Goal: Task Accomplishment & Management: Manage account settings

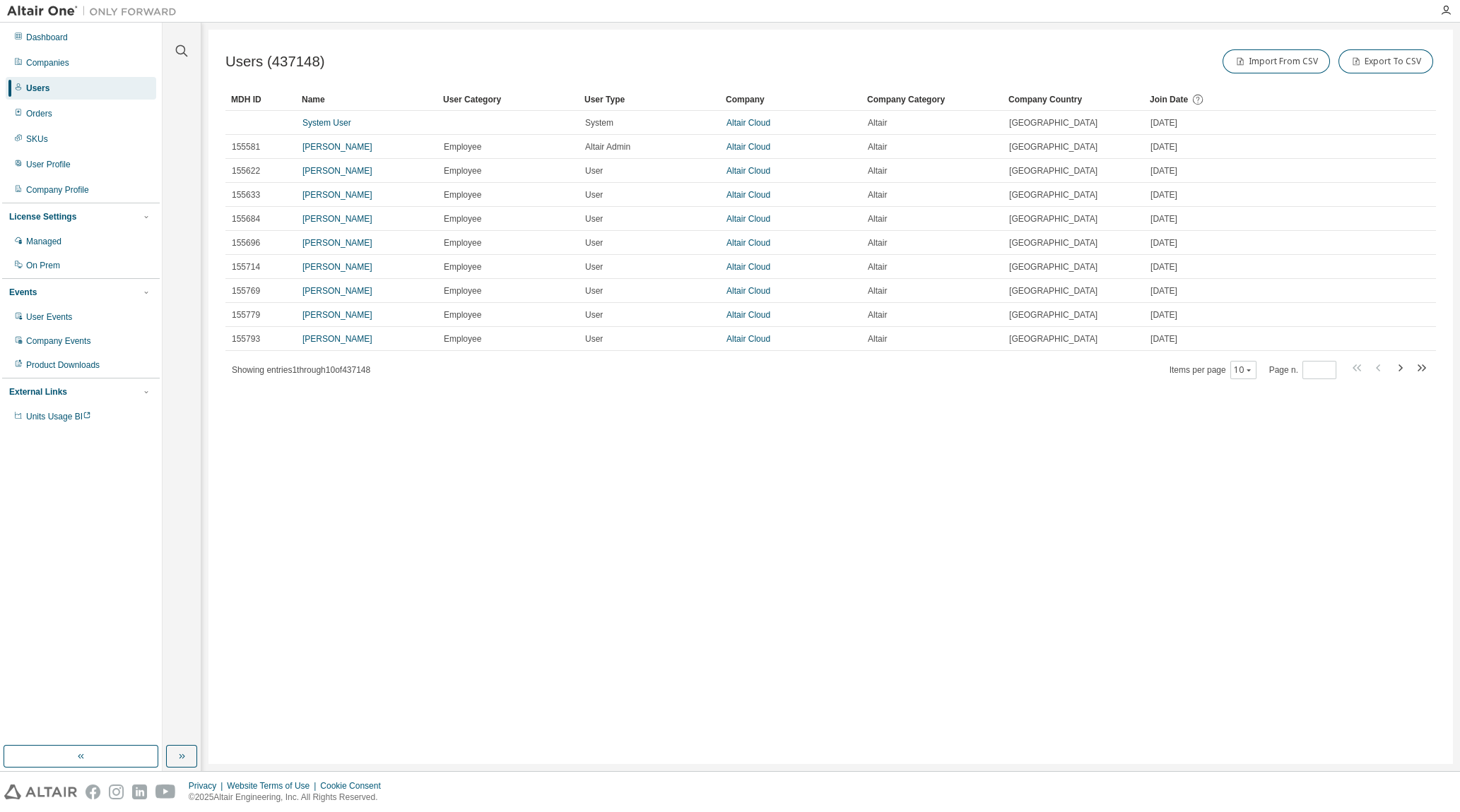
click at [480, 485] on div "Users (437148) Import From CSV Export To CSV Clear Load Save Save As Field Oper…" at bounding box center [830, 396] width 1245 height 735
